Goal: Information Seeking & Learning: Learn about a topic

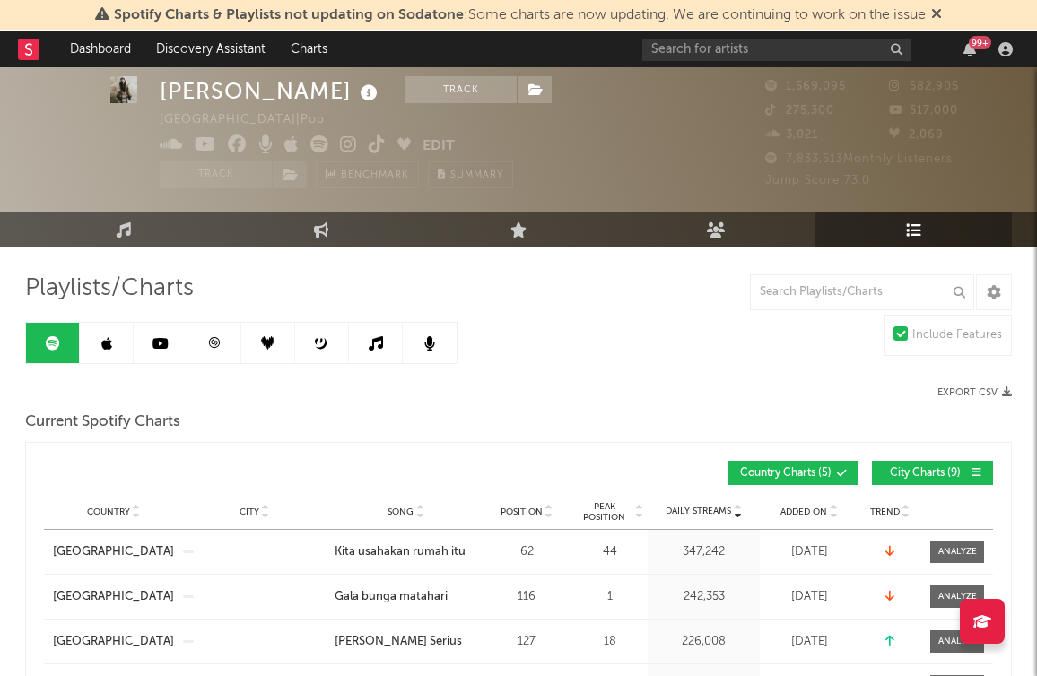
click at [715, 213] on link "Audience" at bounding box center [715, 230] width 197 height 34
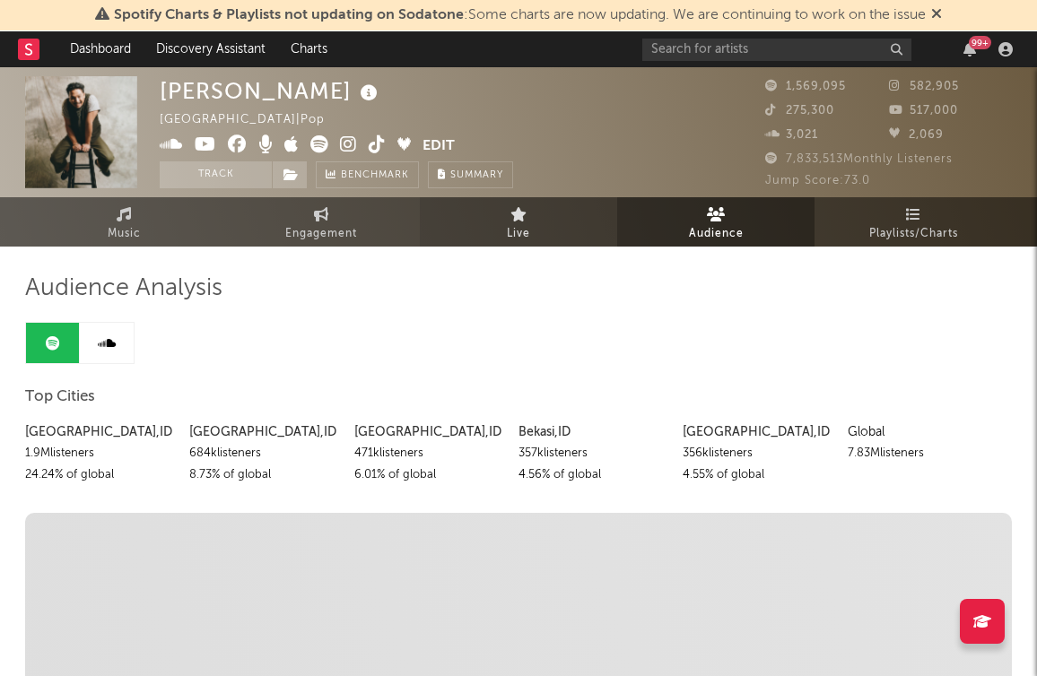
click at [542, 219] on link "Live" at bounding box center [518, 221] width 197 height 49
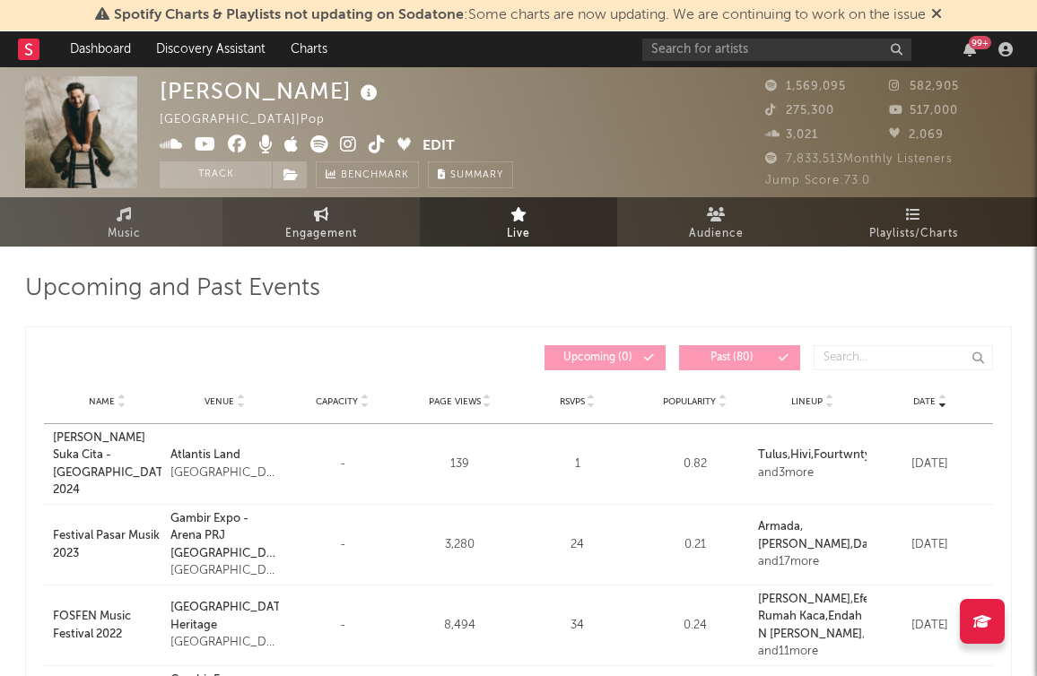
click at [349, 211] on link "Engagement" at bounding box center [320, 221] width 197 height 49
select select "1m"
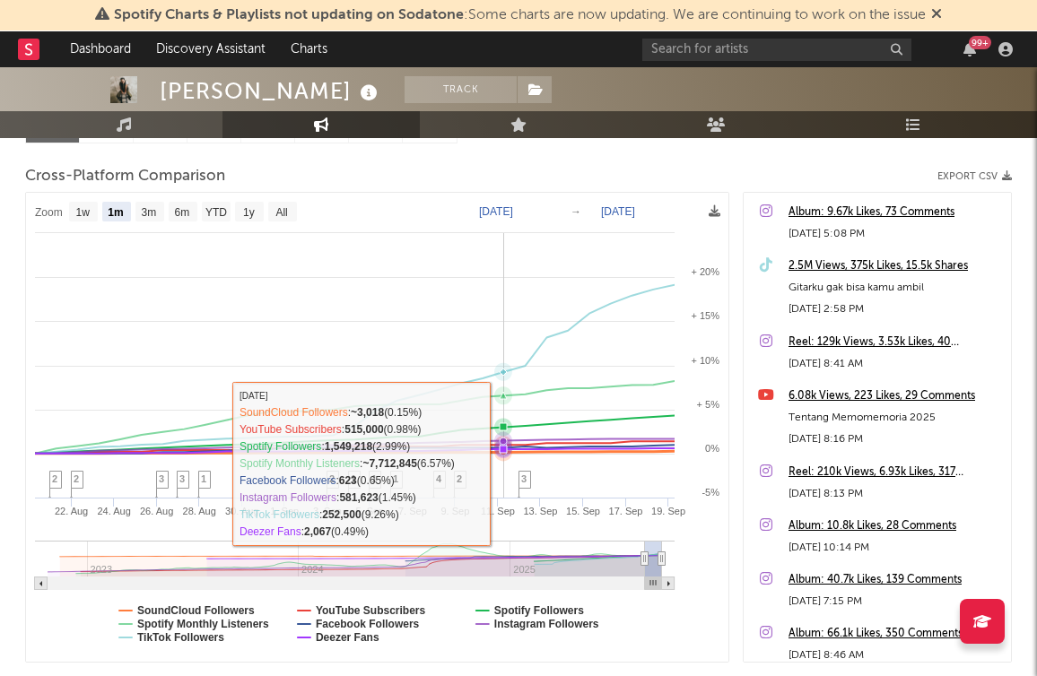
scroll to position [224, 0]
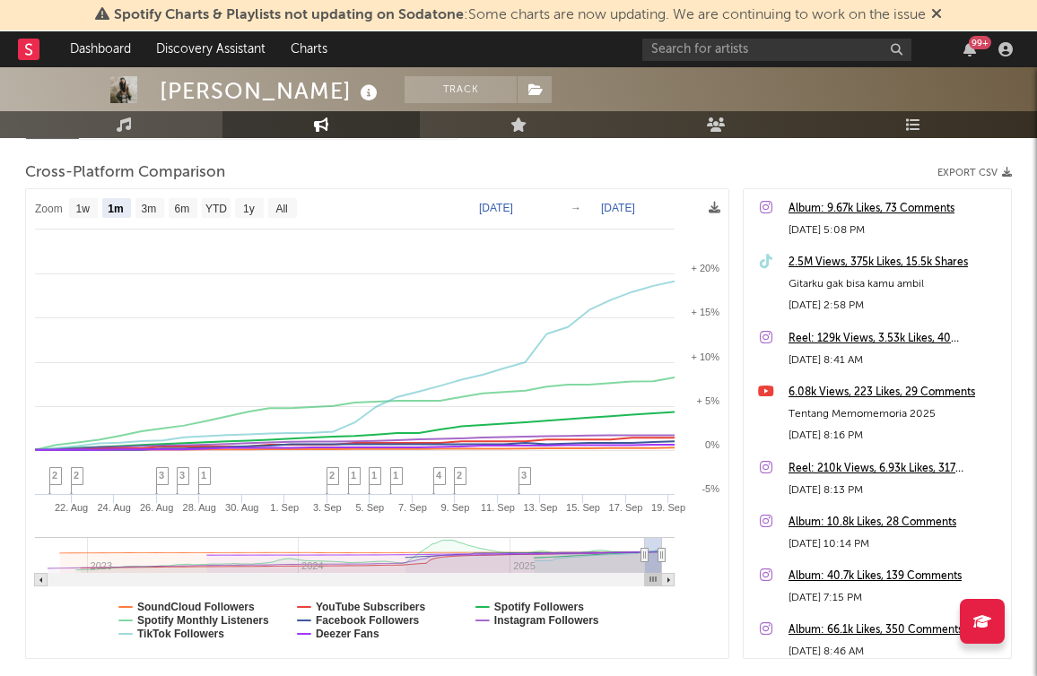
type input "[DATE]"
select select "6m"
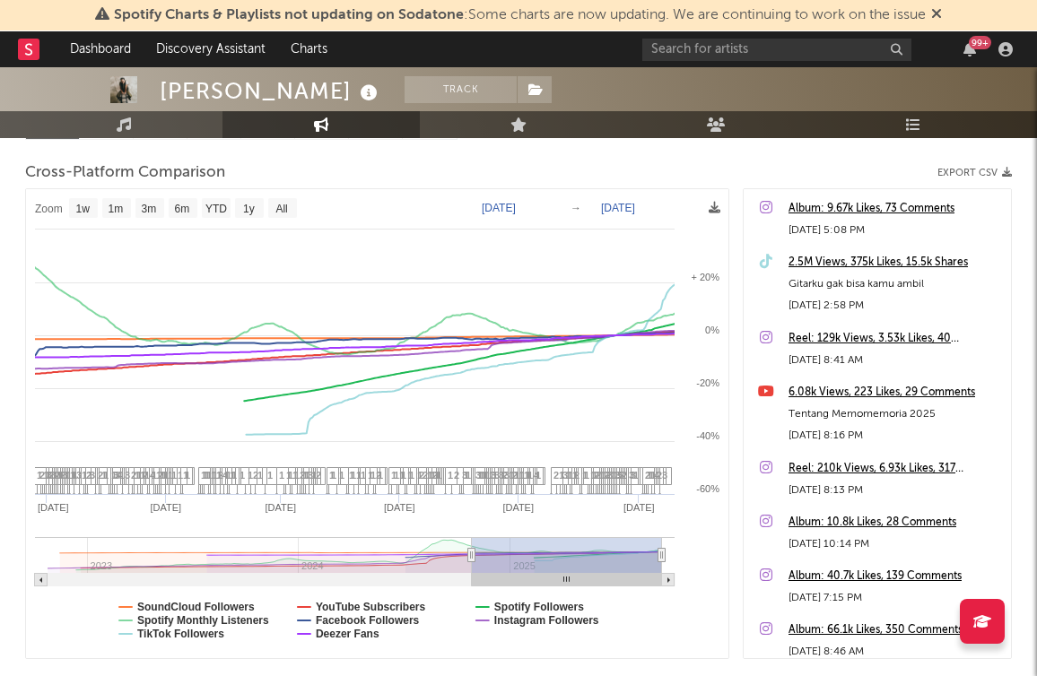
type input "[DATE]"
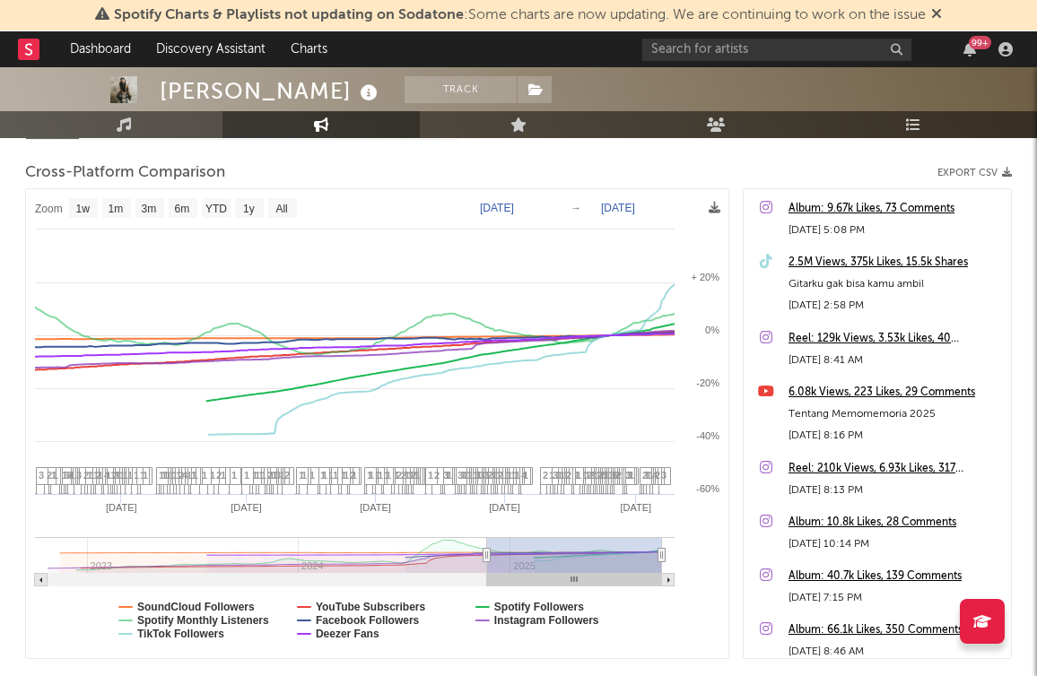
drag, startPoint x: 644, startPoint y: 557, endPoint x: 487, endPoint y: 554, distance: 157.0
click at [487, 554] on icon at bounding box center [487, 555] width 7 height 13
select select "1w"
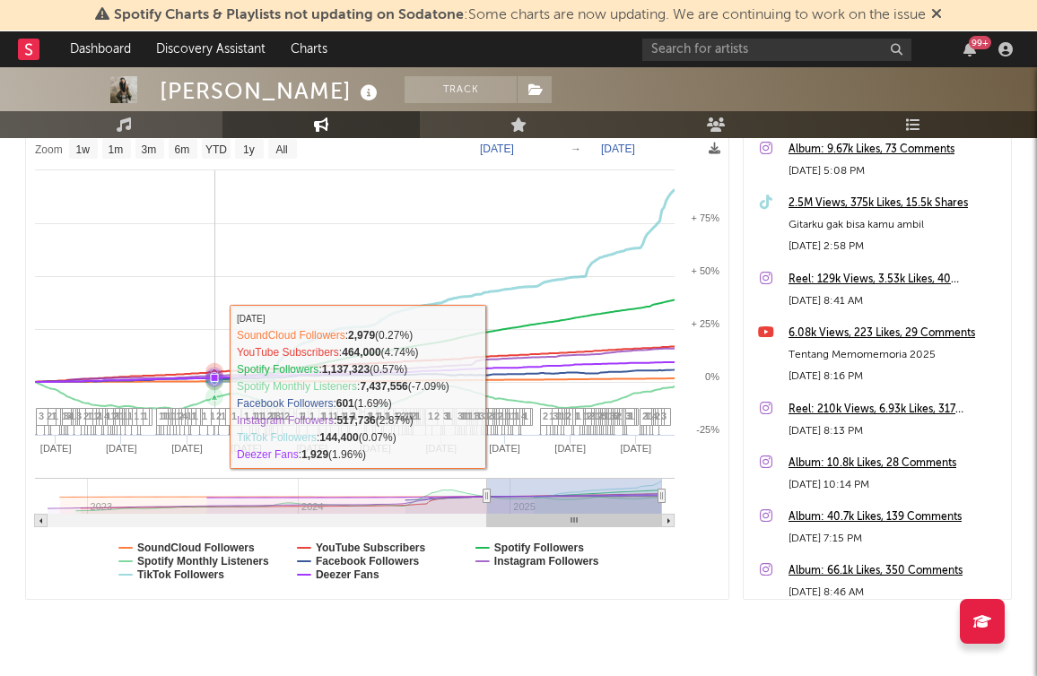
scroll to position [333, 0]
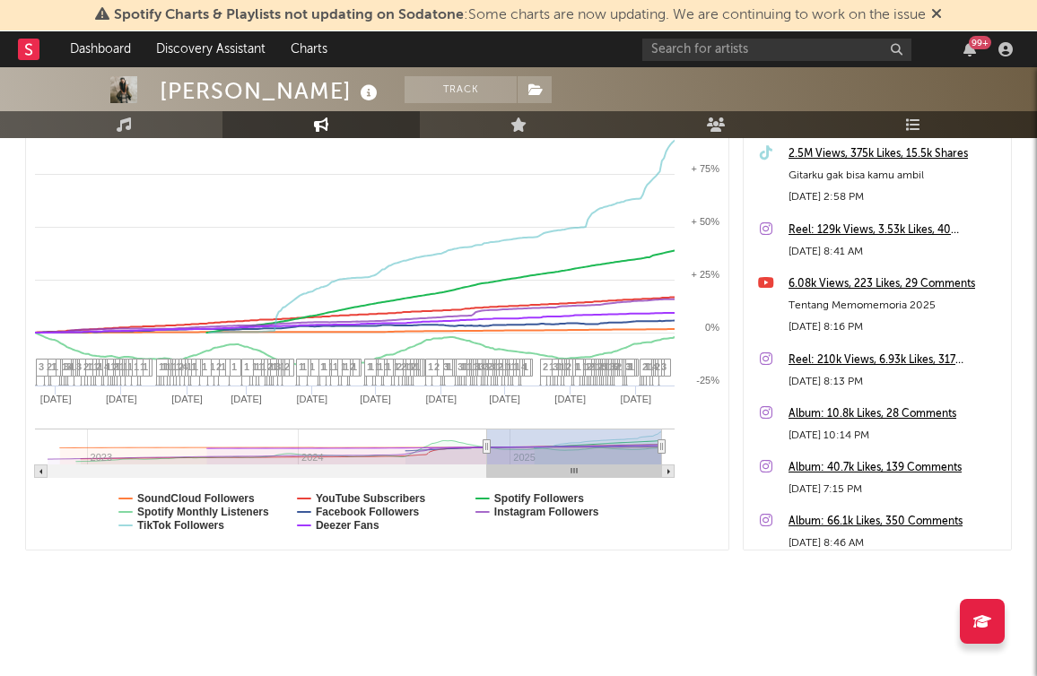
type input "[DATE]"
select select "1y"
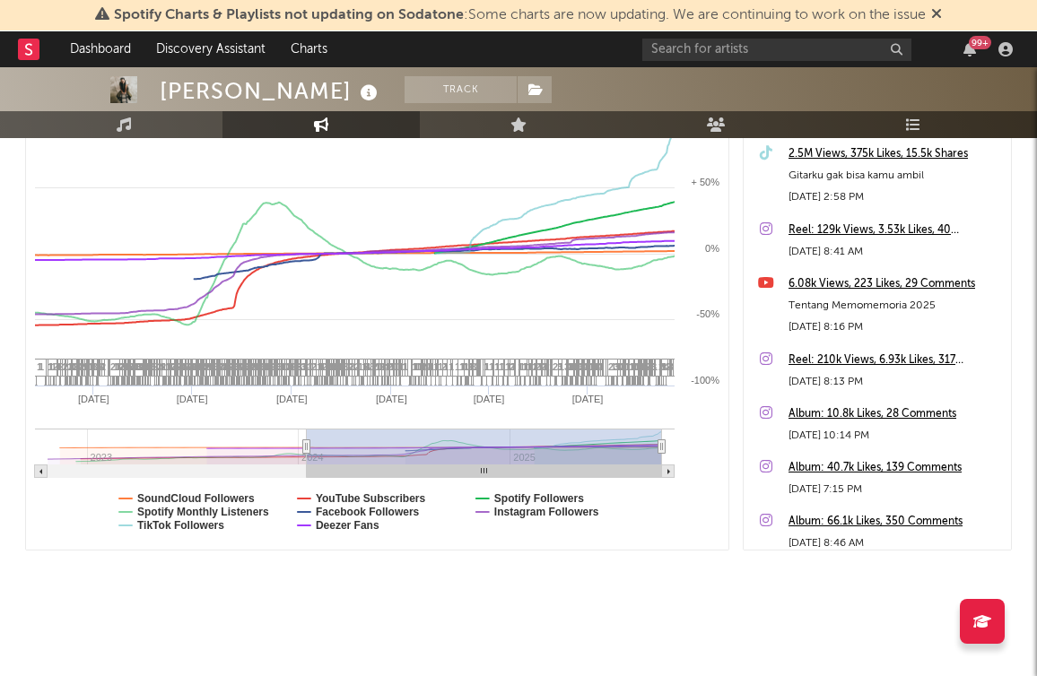
type input "[DATE]"
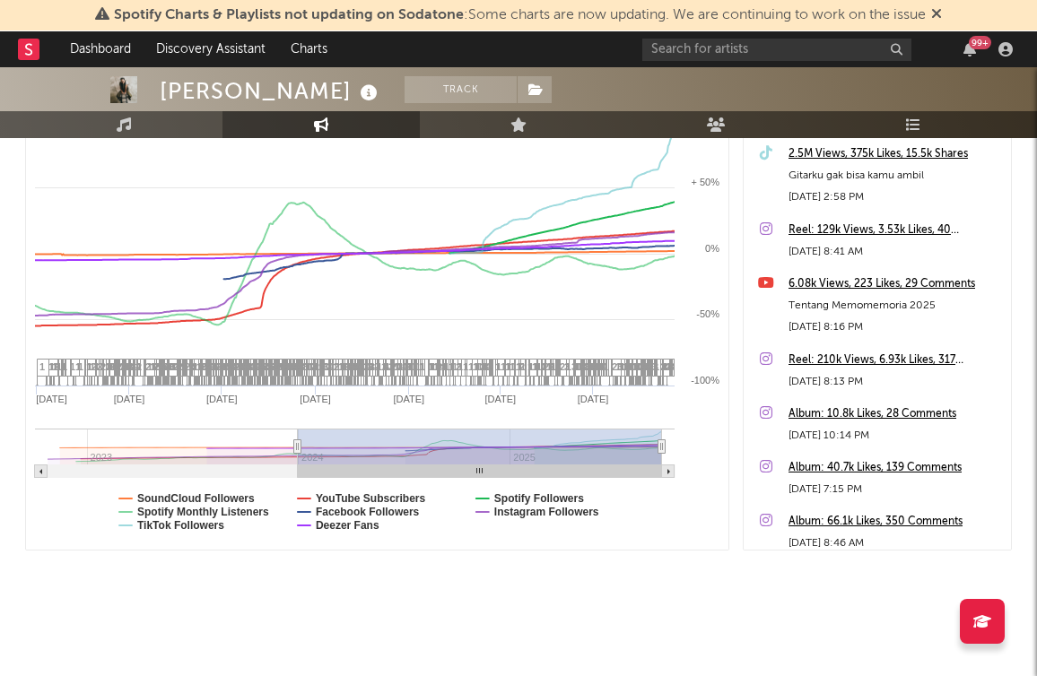
drag, startPoint x: 486, startPoint y: 447, endPoint x: 298, endPoint y: 455, distance: 188.6
click at [298, 455] on g at bounding box center [355, 453] width 640 height 49
select select "1w"
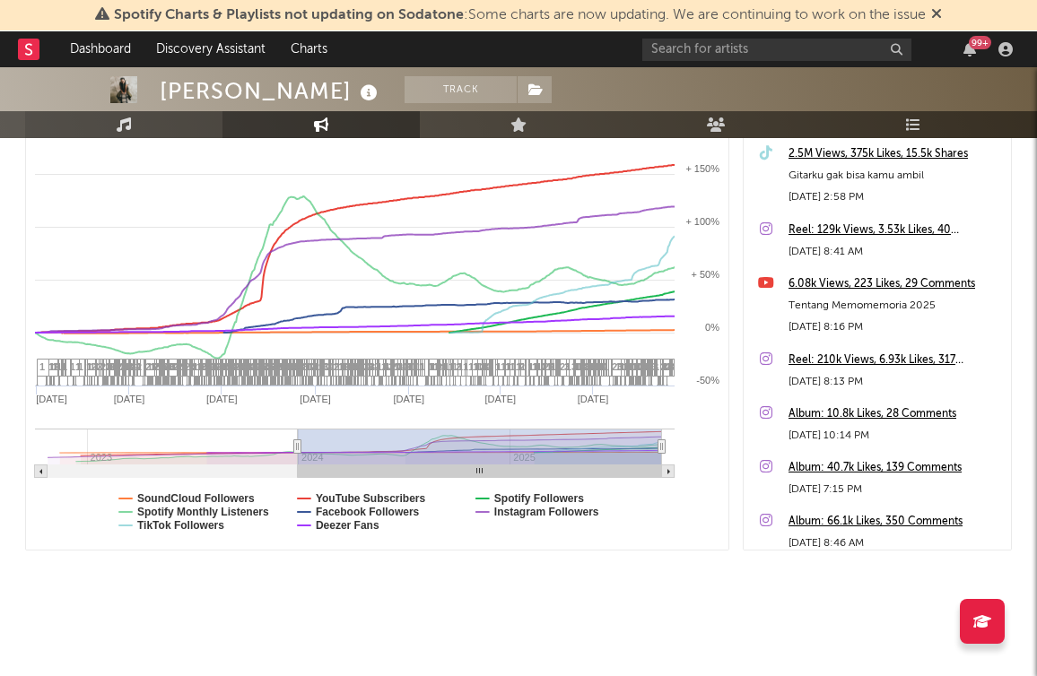
click at [134, 129] on link "Music" at bounding box center [123, 124] width 197 height 27
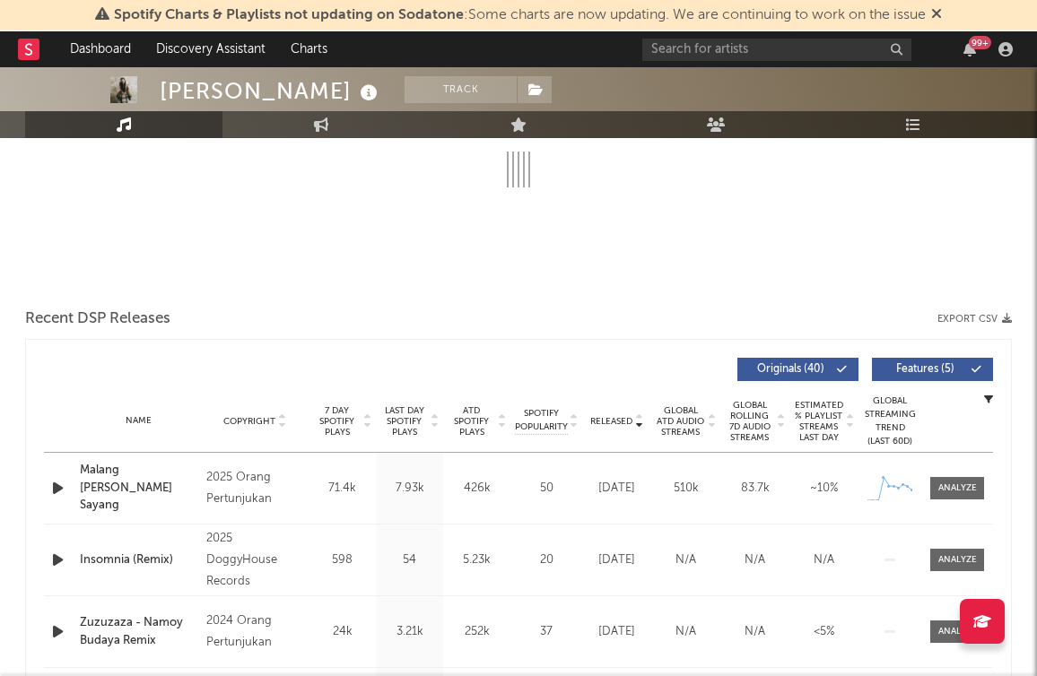
select select "6m"
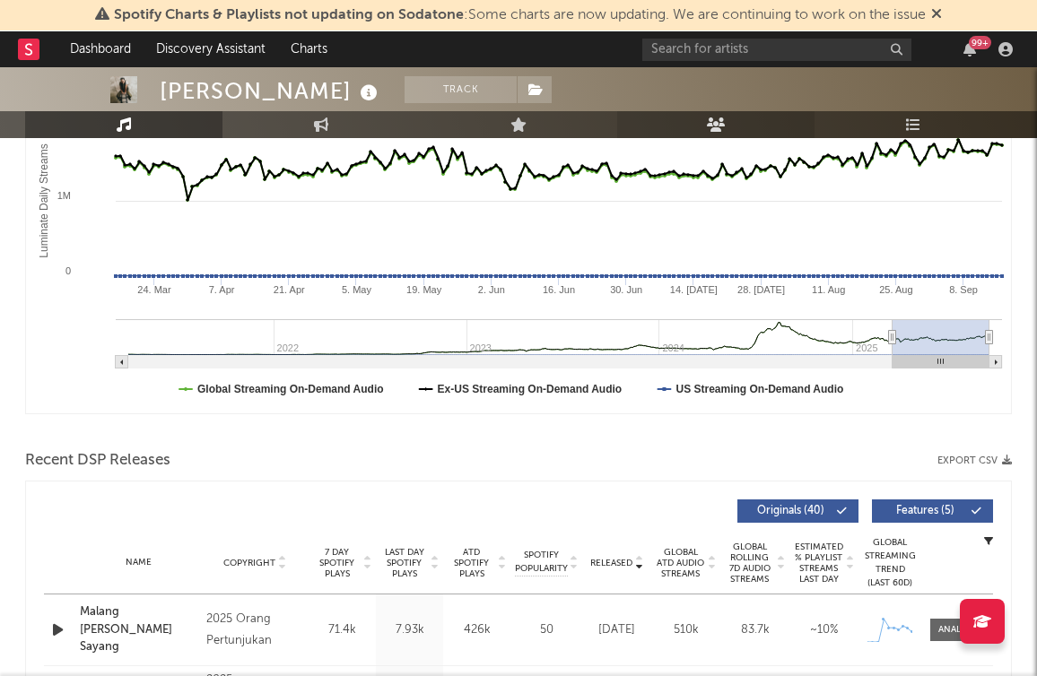
click at [727, 127] on link "Audience" at bounding box center [715, 124] width 197 height 27
